Goal: Navigation & Orientation: Find specific page/section

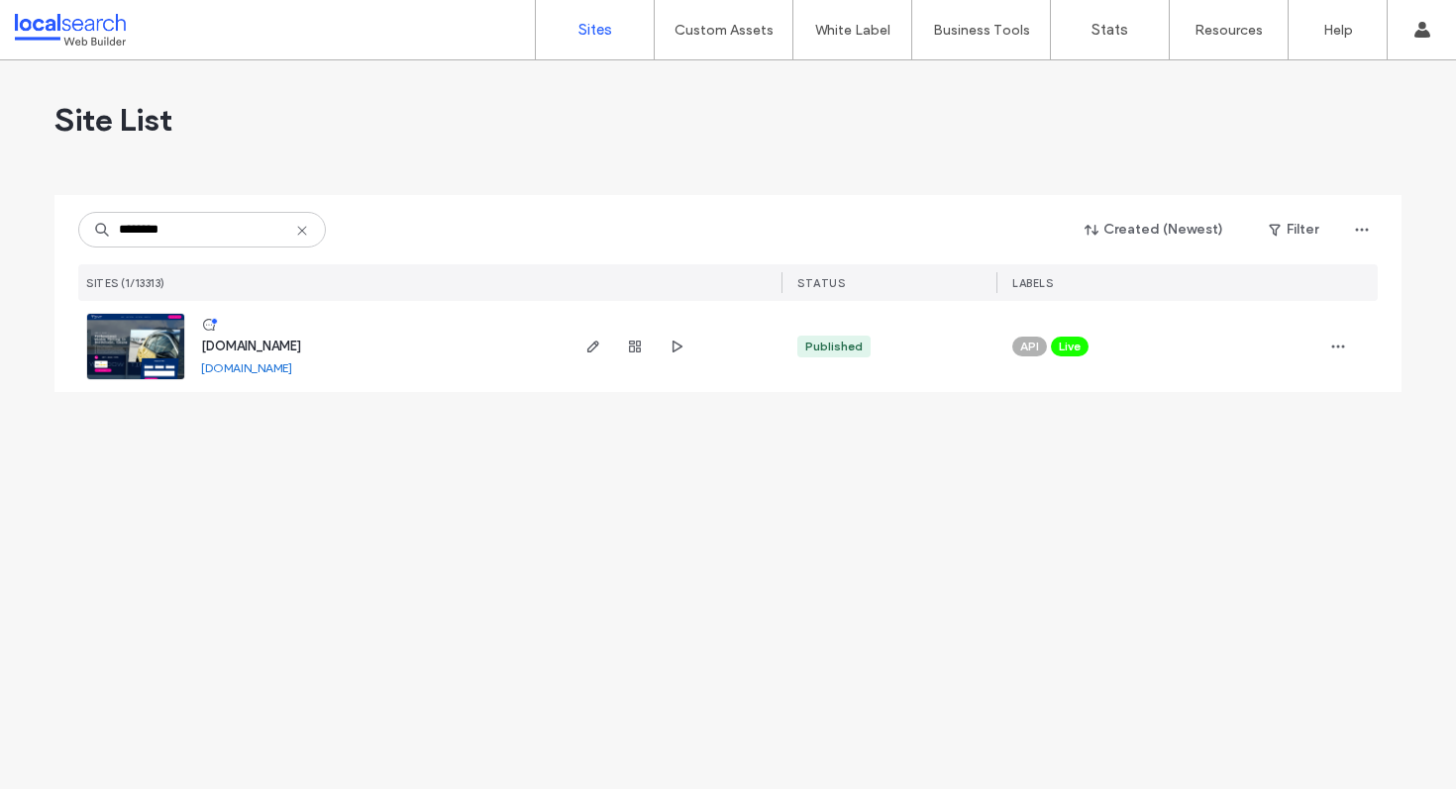
type input "********"
click at [263, 353] on span "[DOMAIN_NAME]" at bounding box center [251, 346] width 100 height 15
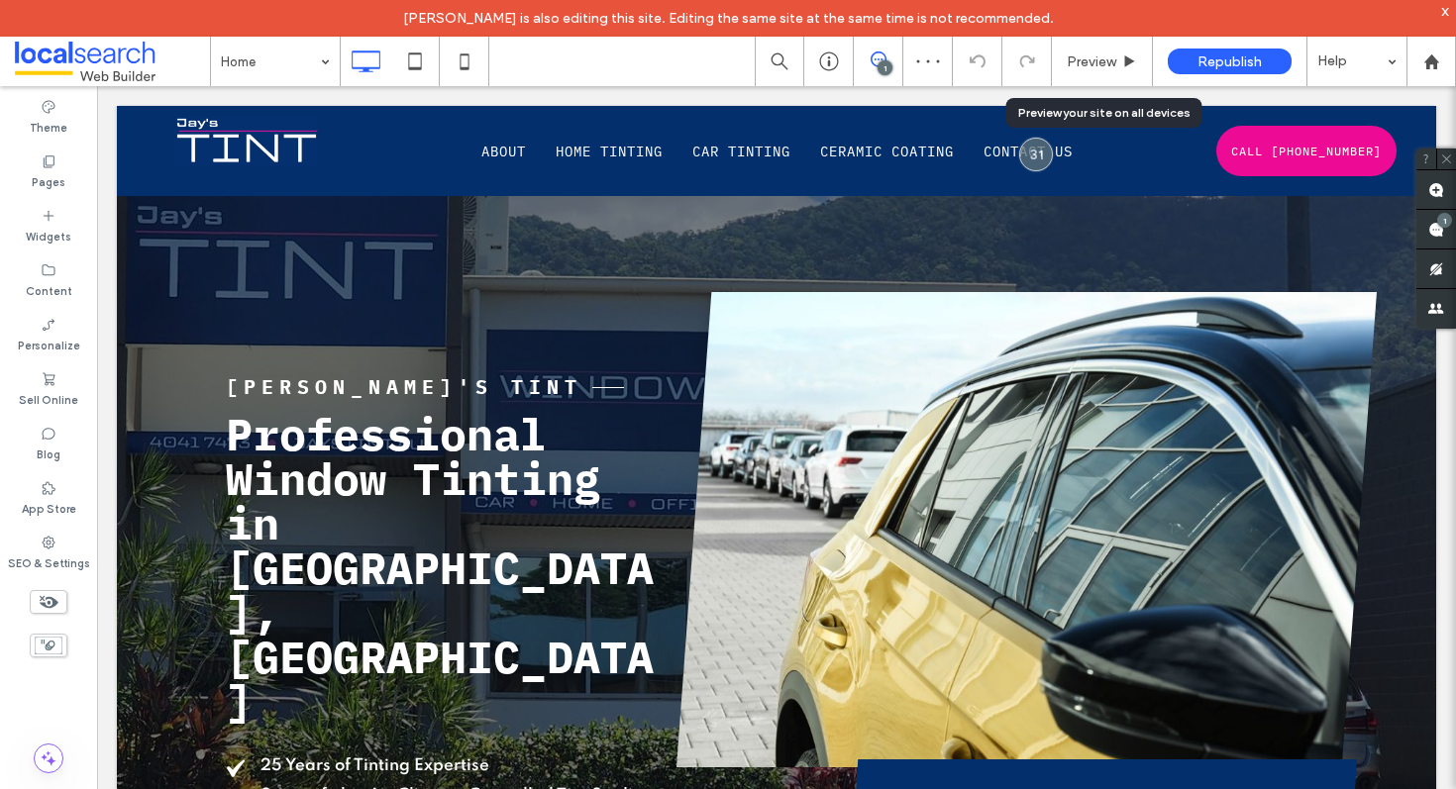
click at [1118, 61] on div "Preview" at bounding box center [1102, 61] width 100 height 17
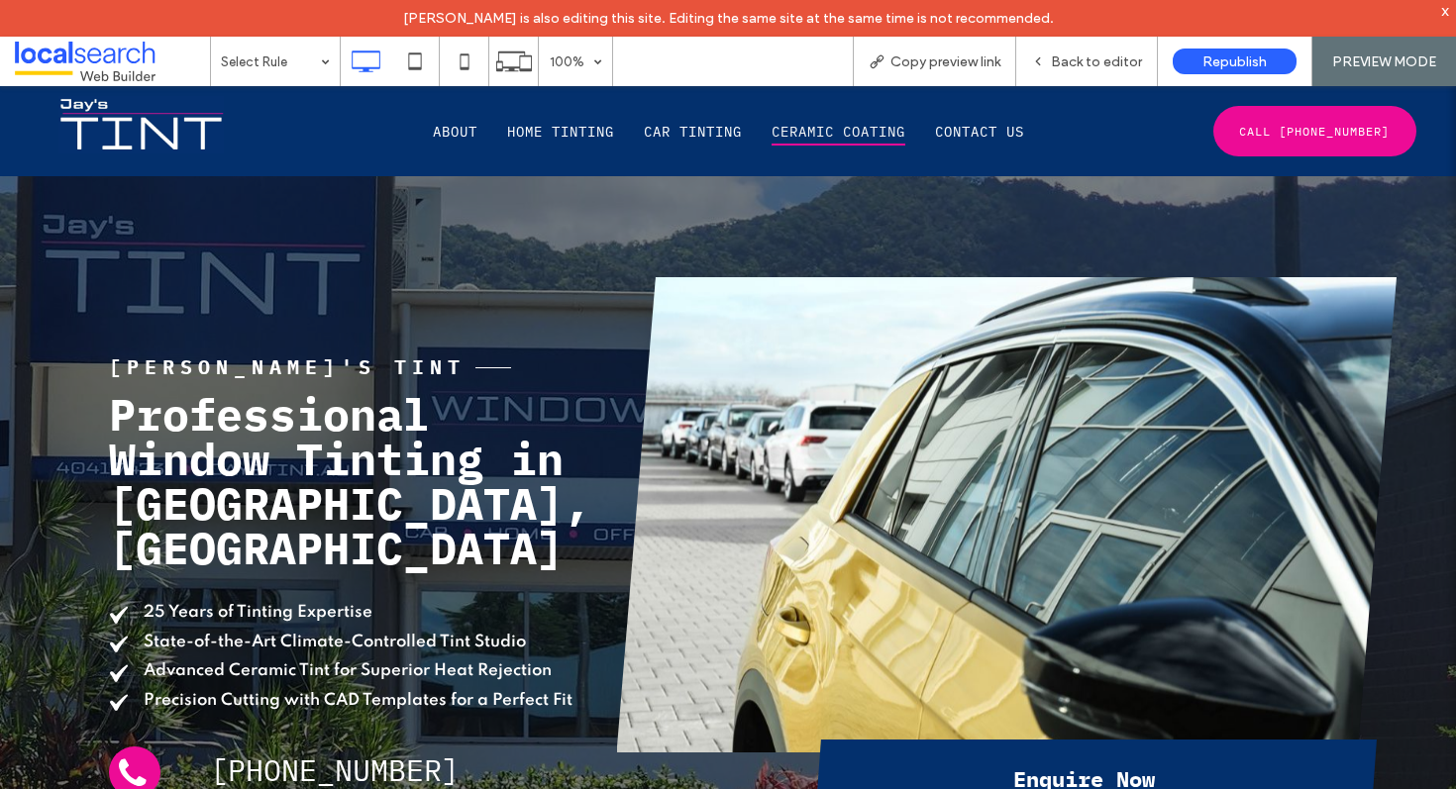
click at [815, 135] on span "Ceramic Coating" at bounding box center [839, 132] width 134 height 28
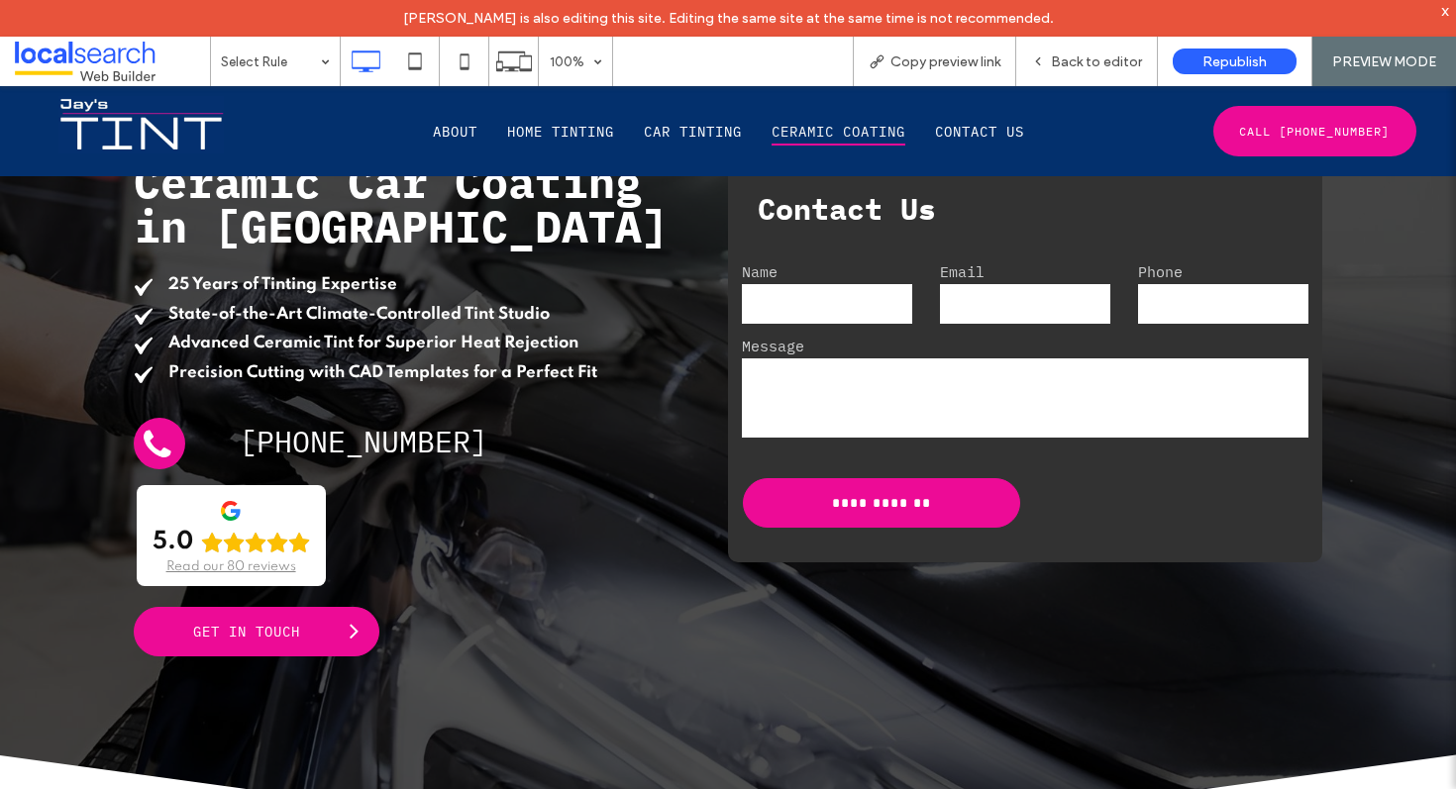
scroll to position [269, 0]
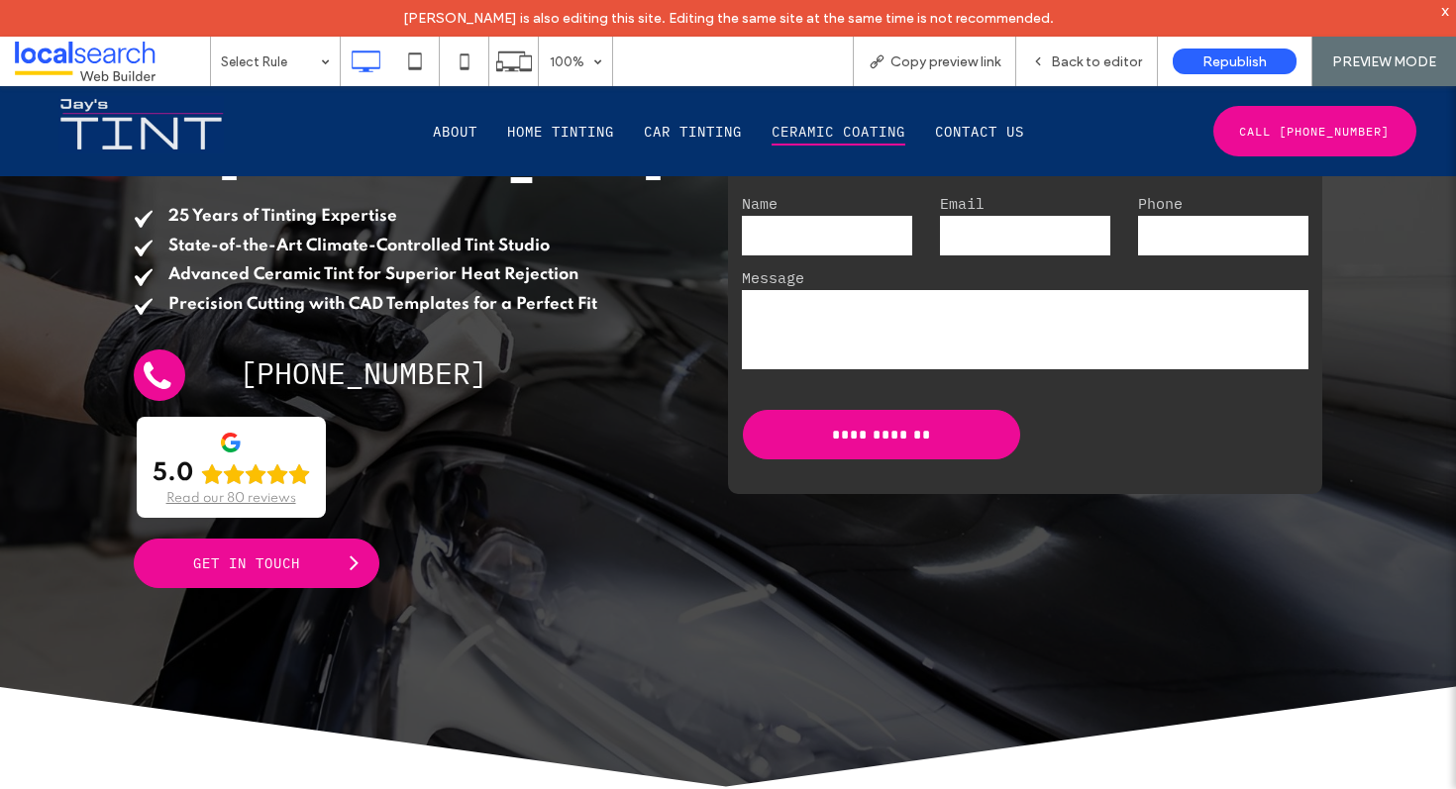
click at [128, 127] on img at bounding box center [140, 124] width 165 height 57
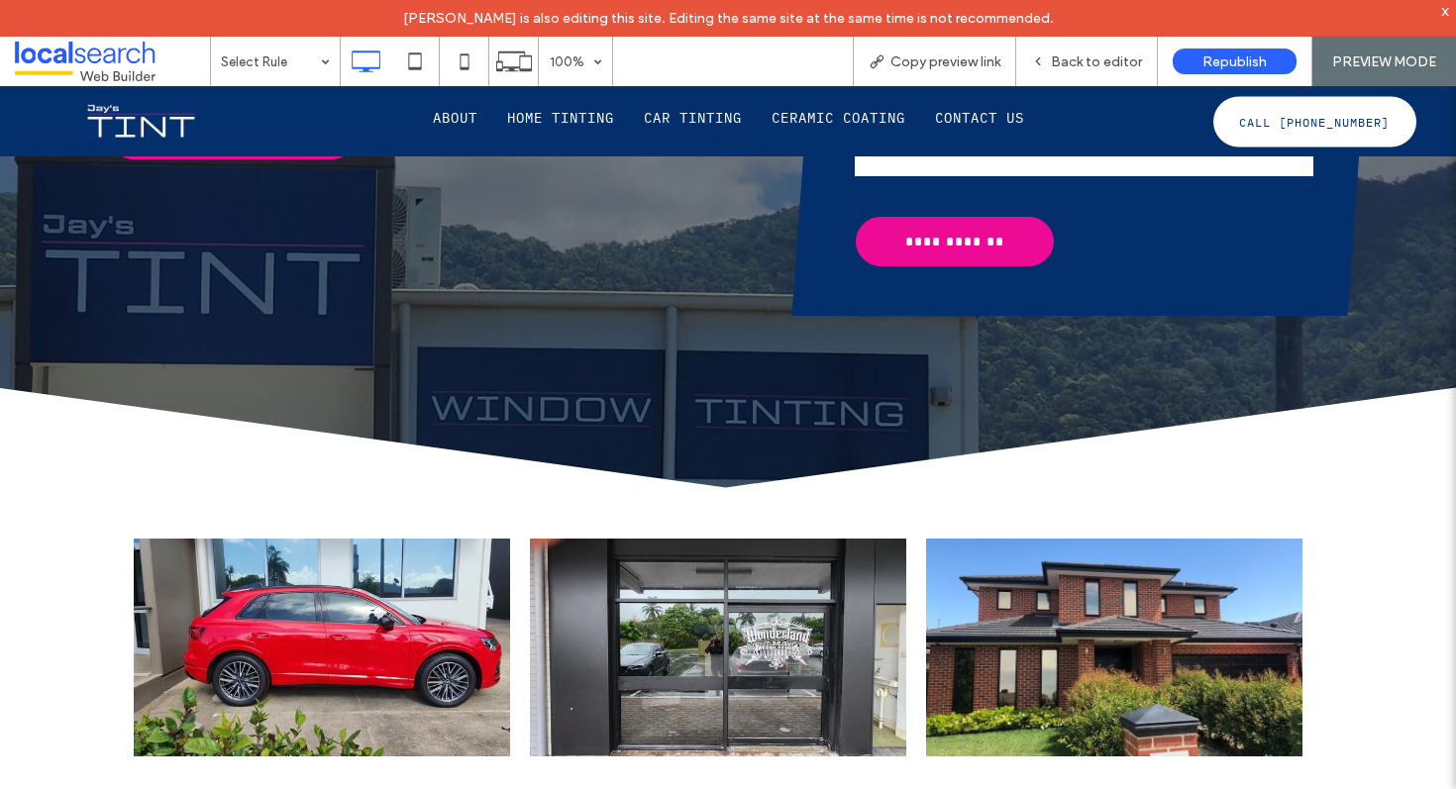
scroll to position [1105, 0]
